Goal: Transaction & Acquisition: Purchase product/service

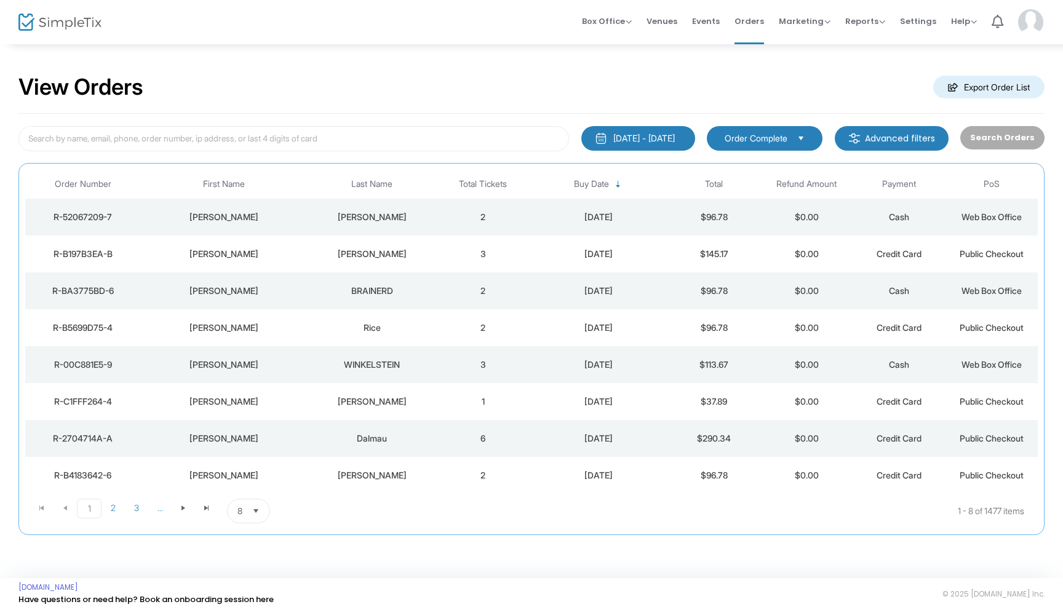
click at [405, 215] on div "[PERSON_NAME]" at bounding box center [371, 217] width 123 height 12
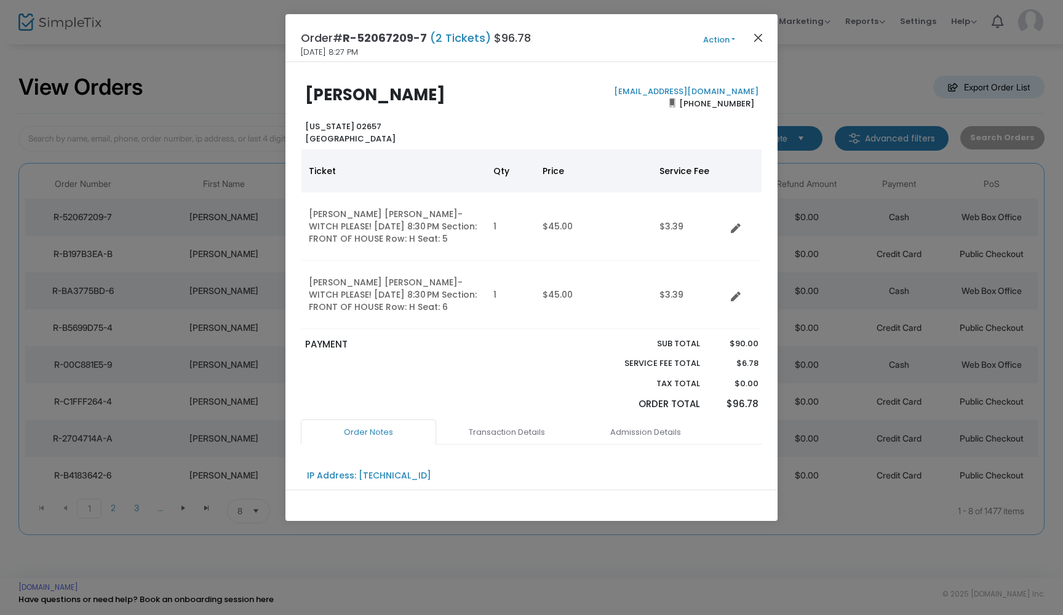
click at [762, 38] on button "Close" at bounding box center [758, 38] width 16 height 16
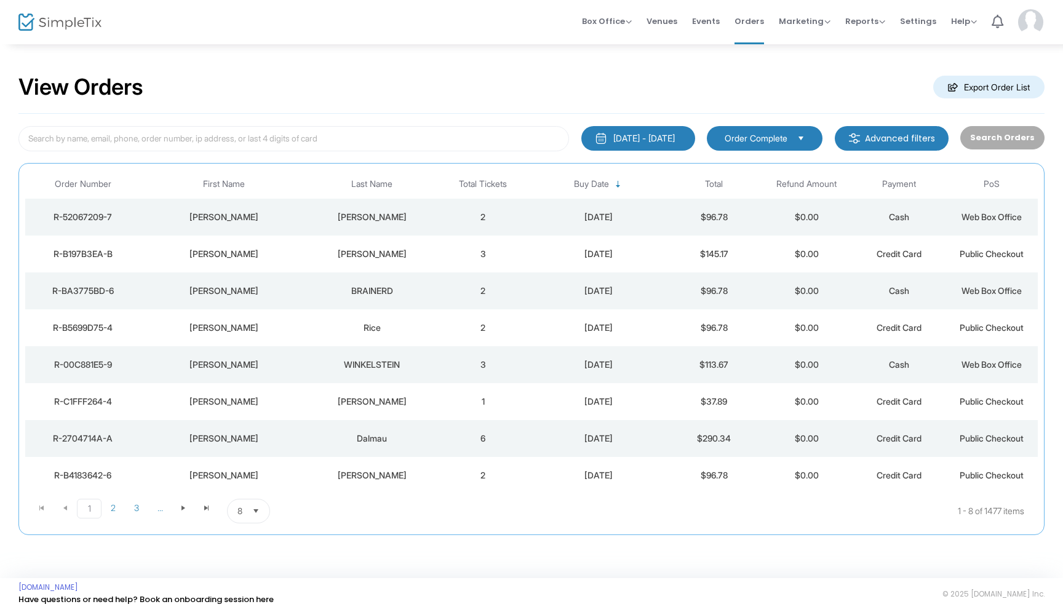
click at [373, 33] on div "Box Office Sell Tickets Bookings Sell Season Pass Venues Memberships Events Ord…" at bounding box center [610, 22] width 906 height 44
click at [626, 22] on span "Box Office" at bounding box center [607, 21] width 50 height 12
click at [623, 34] on li "Sell Tickets" at bounding box center [626, 42] width 88 height 24
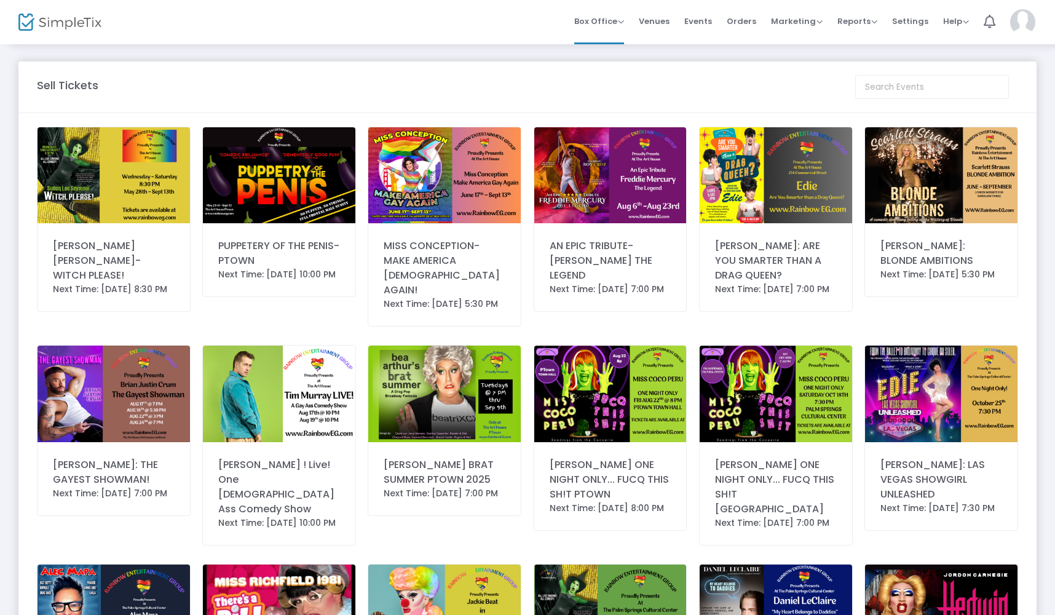
click at [127, 183] on img at bounding box center [114, 175] width 153 height 96
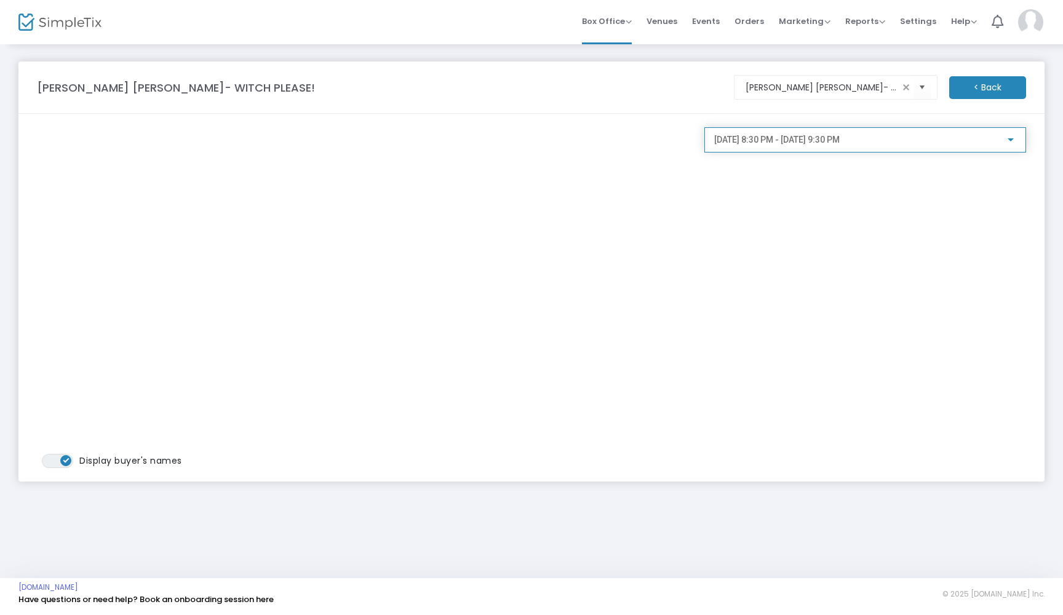
click at [1013, 137] on div at bounding box center [1010, 140] width 11 height 10
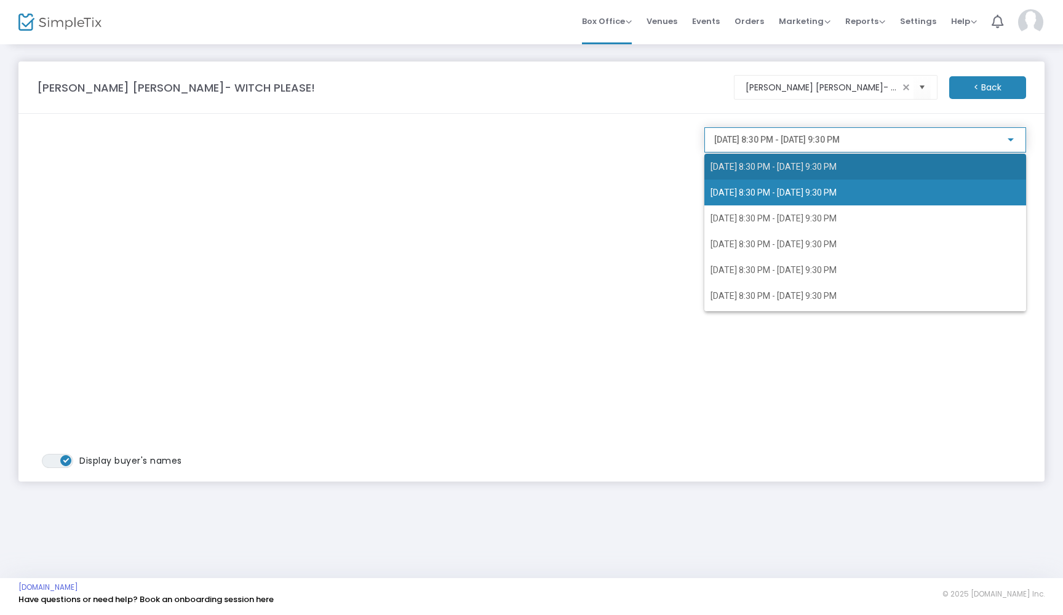
click at [884, 161] on span "[DATE] 8:30 PM - [DATE] 9:30 PM" at bounding box center [864, 167] width 309 height 26
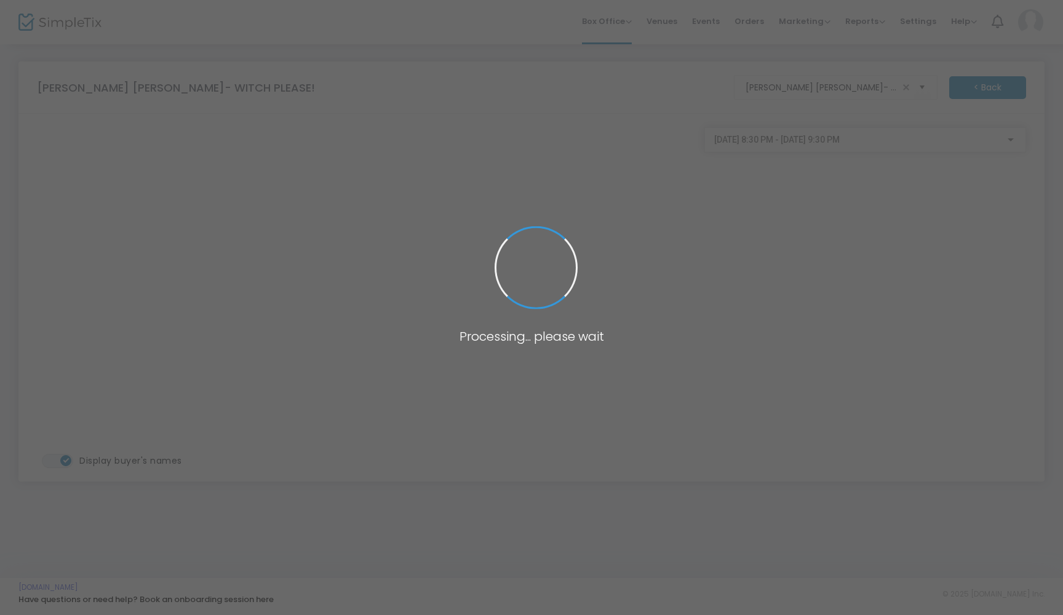
click at [476, 319] on span at bounding box center [531, 307] width 1063 height 615
click at [477, 320] on span at bounding box center [531, 307] width 1063 height 615
